Goal: Task Accomplishment & Management: Manage account settings

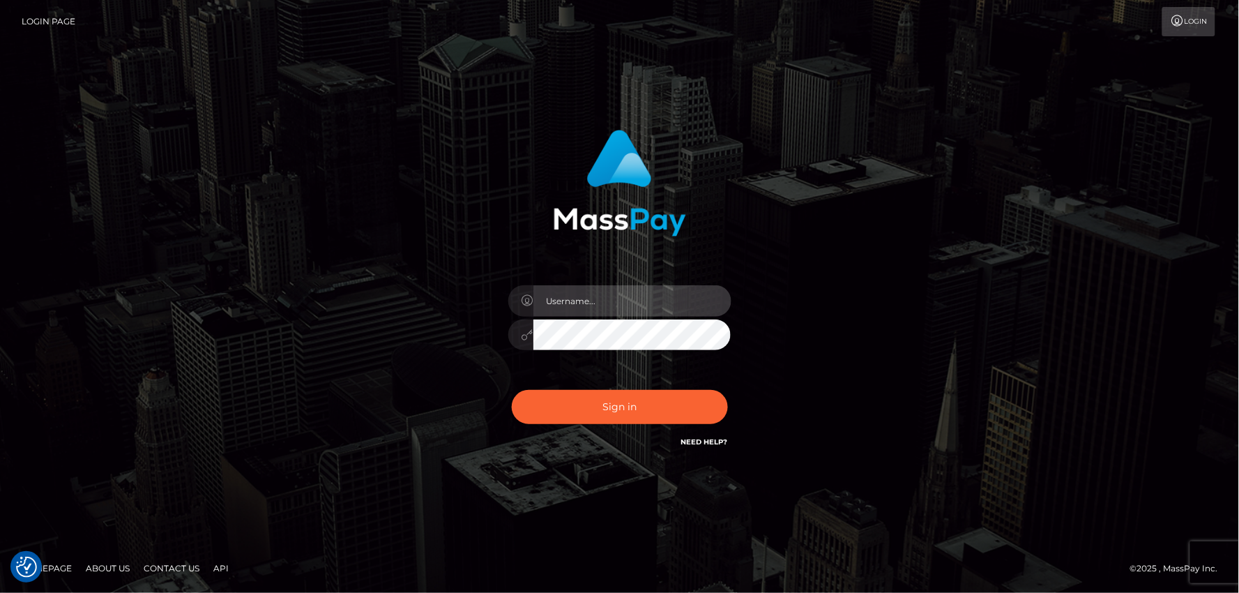
click at [568, 307] on input "text" at bounding box center [632, 300] width 198 height 31
type input "mdemassi"
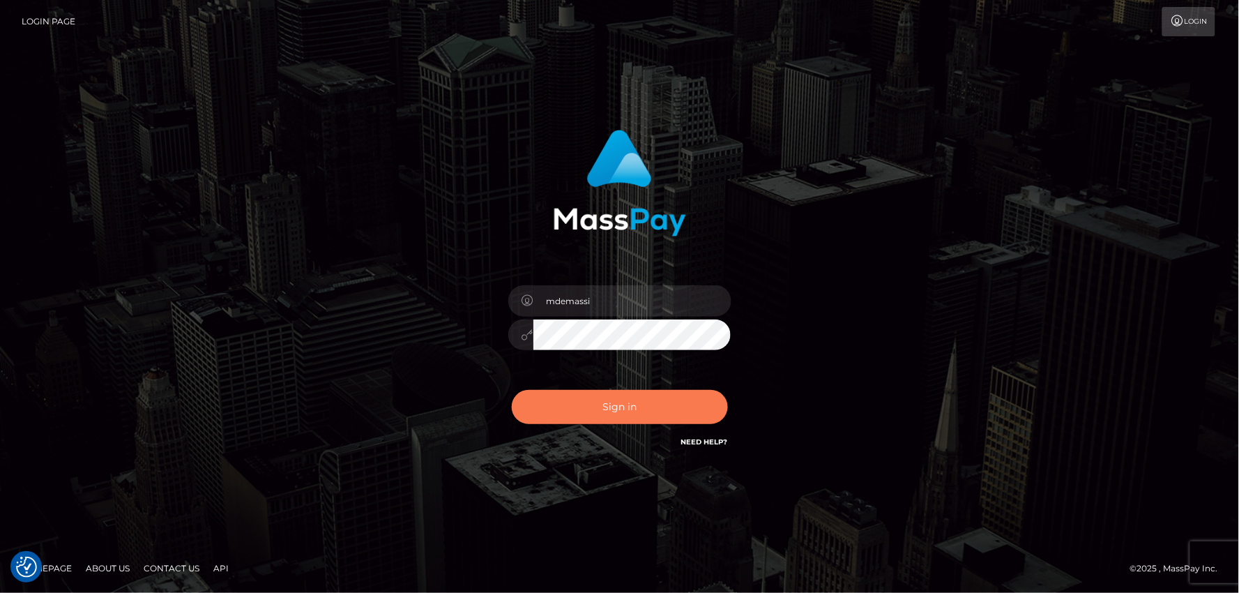
click at [618, 399] on button "Sign in" at bounding box center [620, 407] width 216 height 34
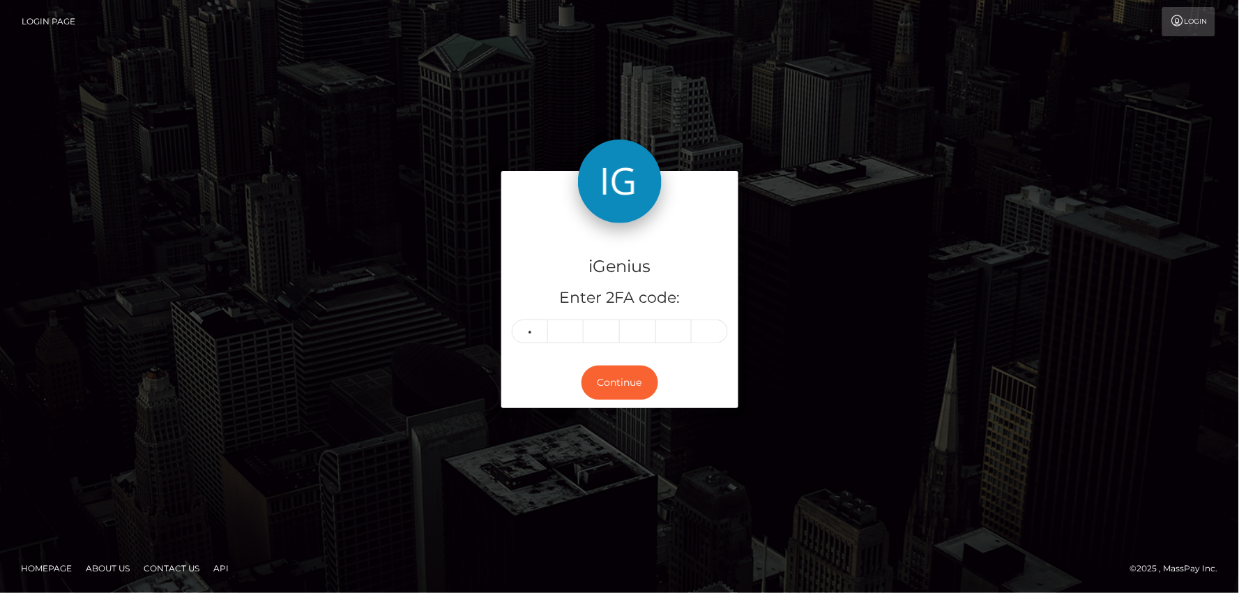
type input "1"
type input "9"
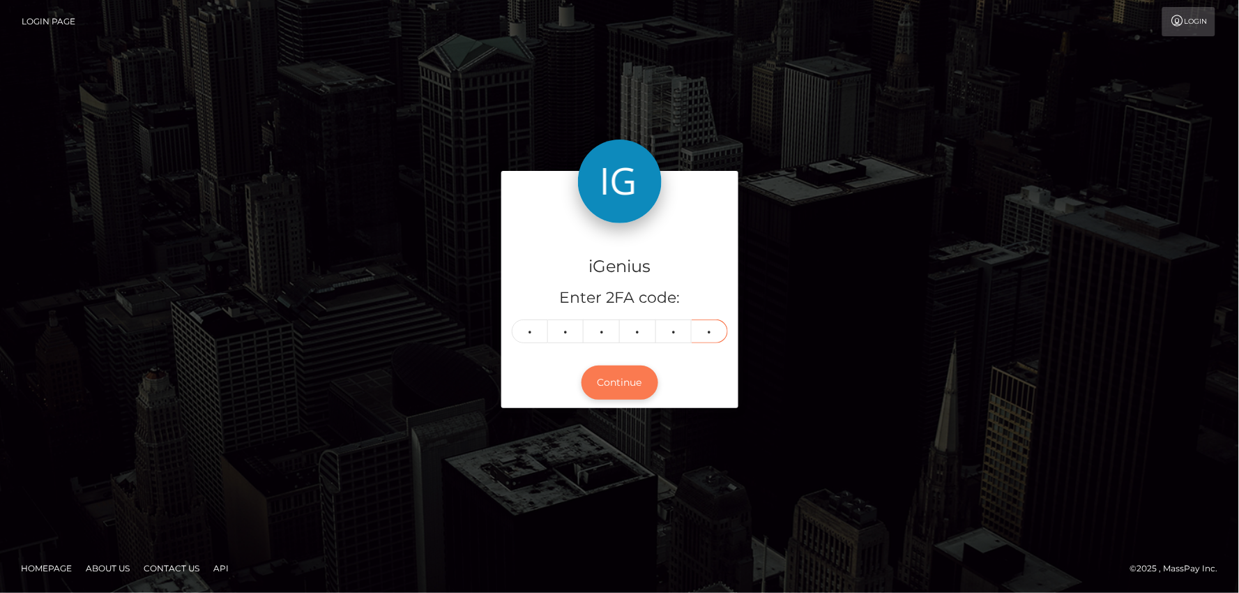
type input "4"
click at [626, 391] on button "Continue" at bounding box center [619, 382] width 77 height 34
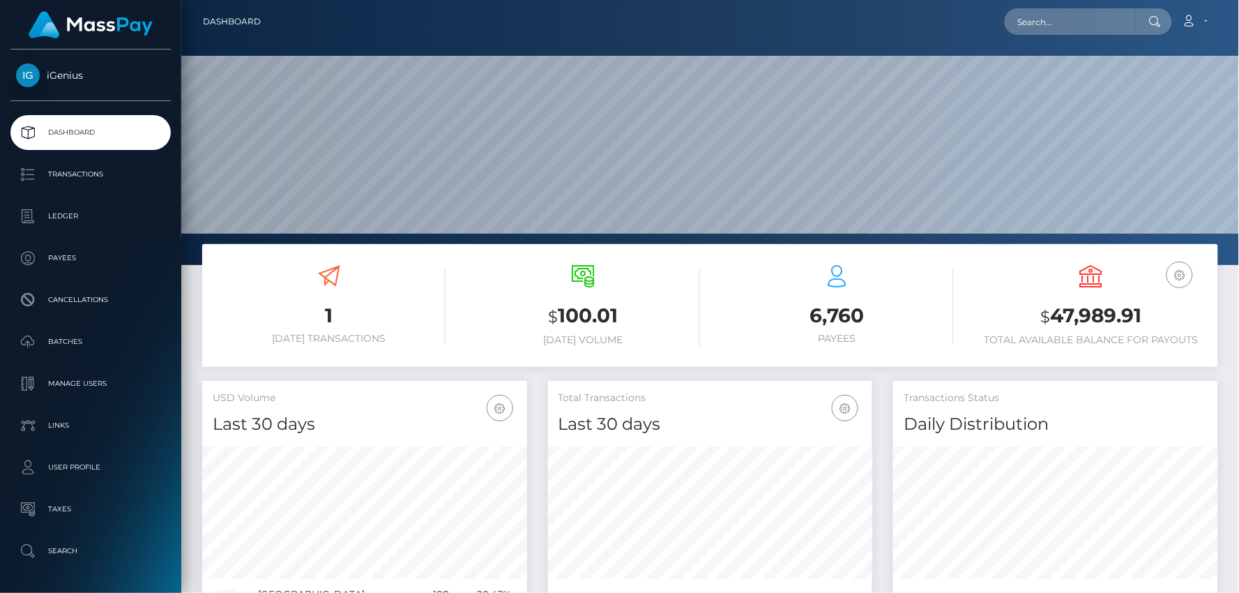
scroll to position [247, 325]
drag, startPoint x: 1042, startPoint y: 312, endPoint x: 1149, endPoint y: 312, distance: 107.4
click at [1189, 312] on h3 "$ 47,989.91" at bounding box center [1091, 316] width 233 height 29
copy h3 "$ 47,989.91"
